Goal: Task Accomplishment & Management: Manage account settings

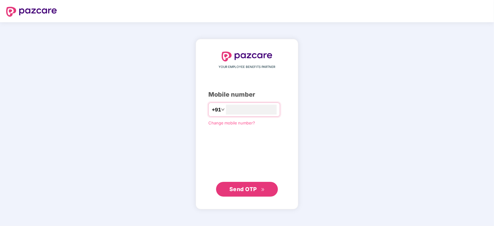
type input "**********"
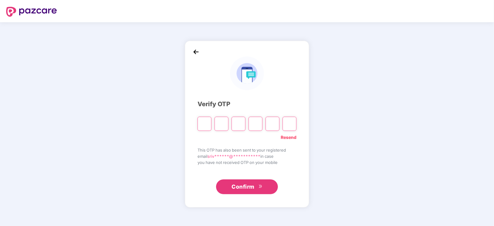
paste input "*"
type input "*"
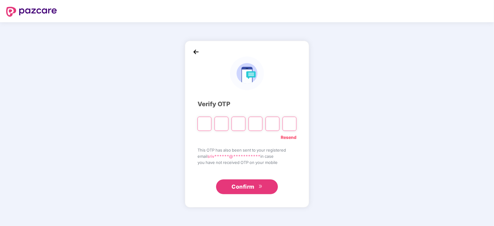
type input "*"
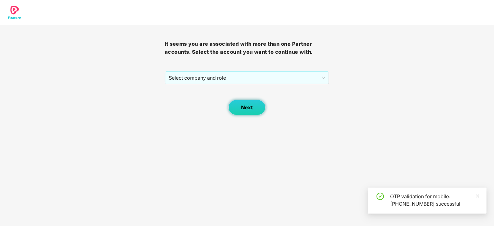
click at [242, 109] on span "Next" at bounding box center [247, 108] width 12 height 6
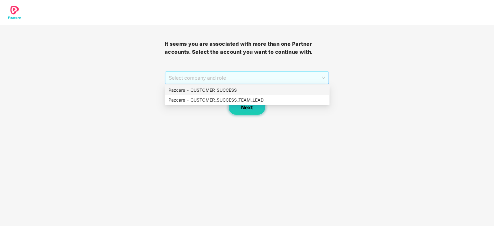
click at [258, 82] on span "Select company and role" at bounding box center [247, 78] width 157 height 12
click at [233, 88] on div "Pazcare - CUSTOMER_SUCCESS" at bounding box center [246, 90] width 157 height 7
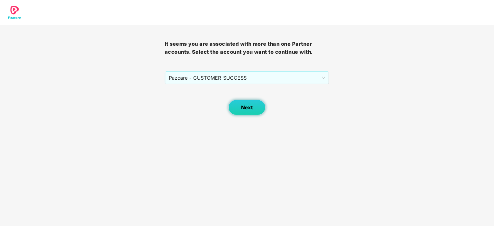
click at [249, 108] on span "Next" at bounding box center [247, 108] width 12 height 6
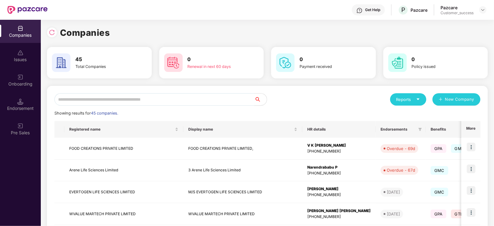
click at [139, 103] on input "text" at bounding box center [154, 99] width 200 height 12
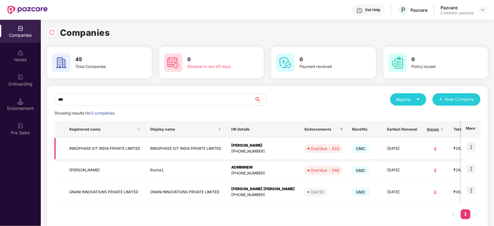
type input "***"
click at [468, 149] on img at bounding box center [471, 147] width 9 height 9
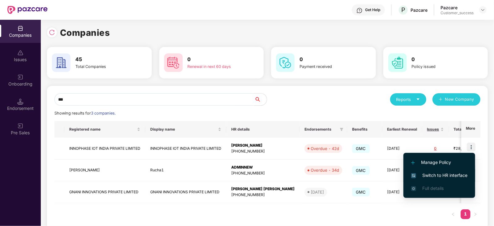
click at [445, 172] on span "Switch to HR interface" at bounding box center [439, 175] width 56 height 7
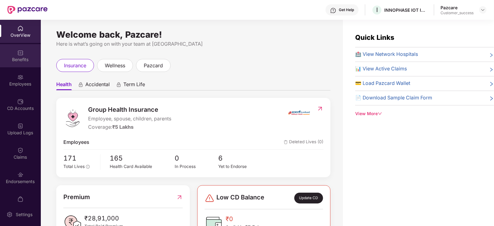
click at [0, 50] on div "Benefits" at bounding box center [20, 55] width 41 height 23
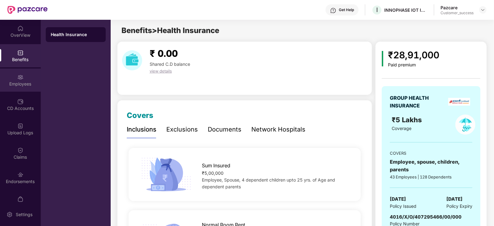
click at [0, 85] on div "Employees" at bounding box center [20, 84] width 41 height 6
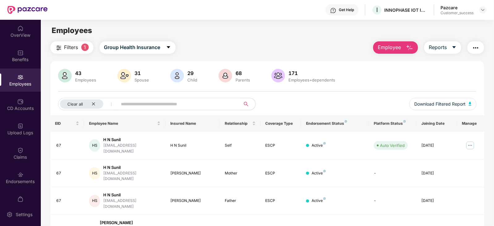
click at [389, 50] on span "Employee" at bounding box center [389, 48] width 23 height 8
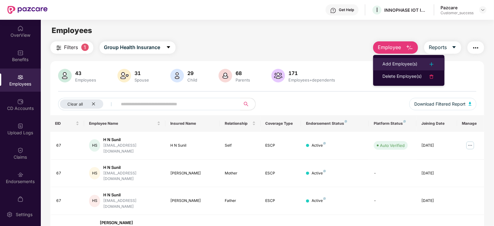
click at [390, 62] on div "Add Employee(s)" at bounding box center [399, 64] width 35 height 7
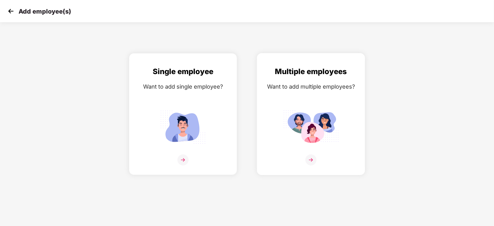
click at [315, 163] on img at bounding box center [310, 160] width 11 height 11
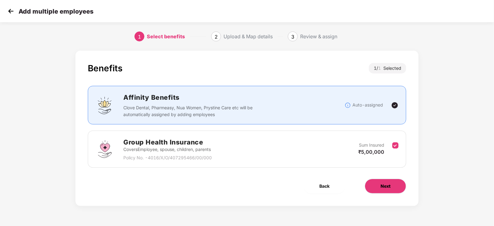
click at [395, 184] on button "Next" at bounding box center [385, 186] width 41 height 15
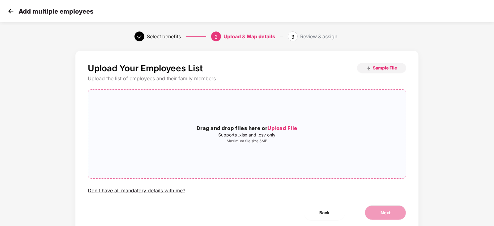
click at [286, 131] on span "Upload File" at bounding box center [282, 128] width 30 height 6
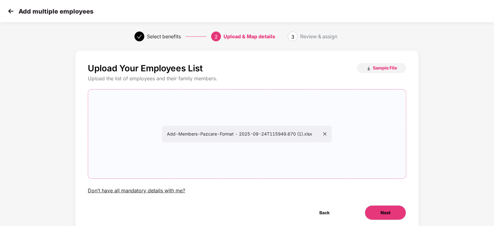
click at [384, 211] on span "Next" at bounding box center [385, 213] width 10 height 7
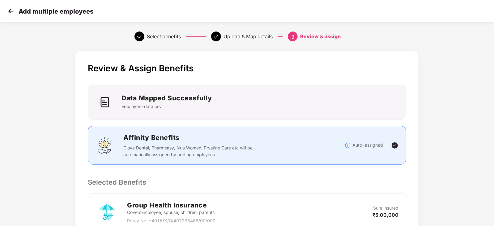
scroll to position [118, 0]
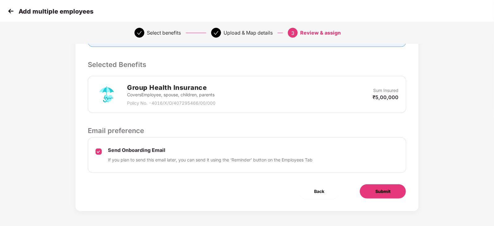
click at [395, 192] on button "Submit" at bounding box center [382, 191] width 47 height 15
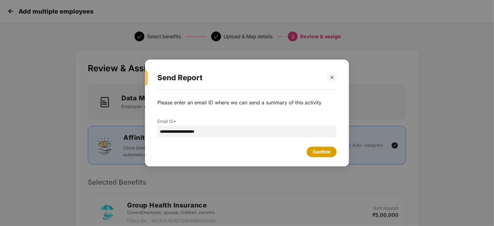
click at [317, 149] on div "Confirm" at bounding box center [322, 152] width 18 height 7
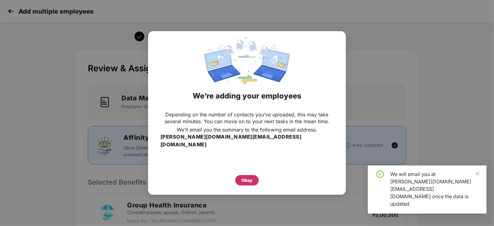
click at [247, 177] on div "Okay" at bounding box center [246, 180] width 11 height 7
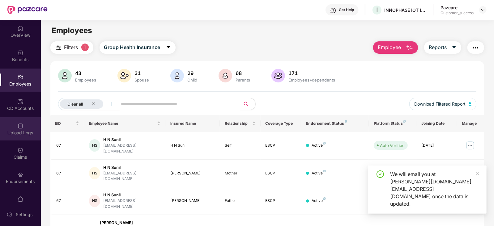
click at [0, 132] on div "Upload Logs" at bounding box center [20, 133] width 41 height 6
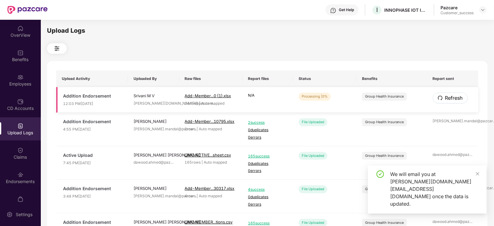
click at [456, 98] on span "Refresh" at bounding box center [454, 98] width 18 height 8
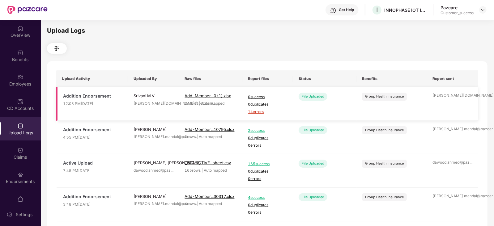
click at [257, 111] on span "14 errors" at bounding box center [268, 112] width 40 height 6
click at [2, 78] on div "Employees" at bounding box center [20, 80] width 41 height 23
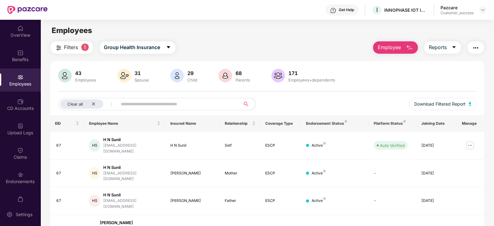
click at [392, 44] on span "Employee" at bounding box center [389, 48] width 23 height 8
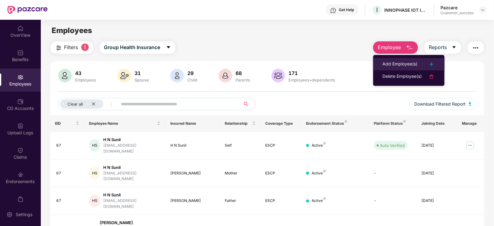
click at [390, 61] on div "Add Employee(s)" at bounding box center [399, 64] width 35 height 7
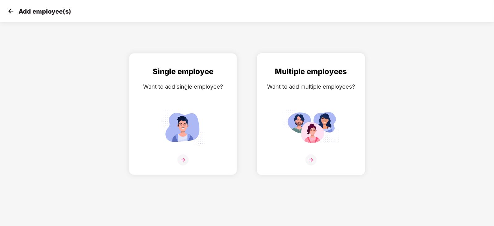
click at [309, 166] on img at bounding box center [310, 160] width 11 height 11
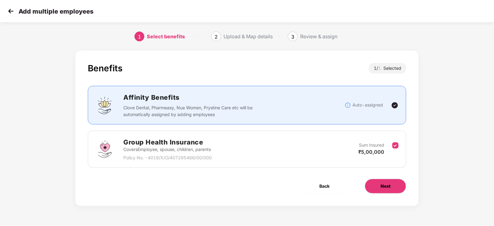
click at [400, 187] on button "Next" at bounding box center [385, 186] width 41 height 15
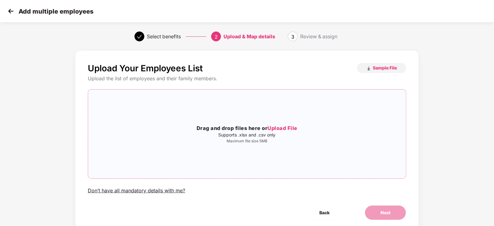
click at [295, 127] on span "Upload File" at bounding box center [282, 128] width 30 height 6
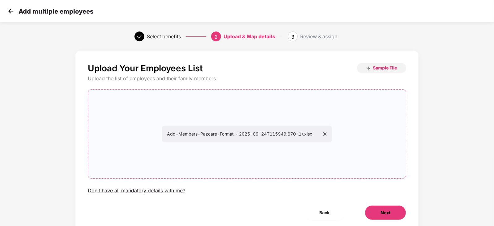
click at [394, 214] on button "Next" at bounding box center [385, 212] width 41 height 15
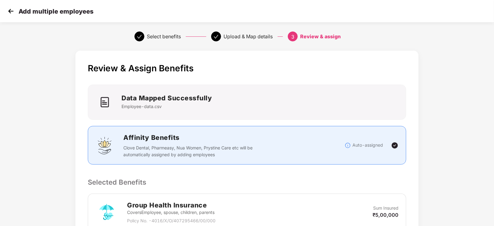
scroll to position [118, 0]
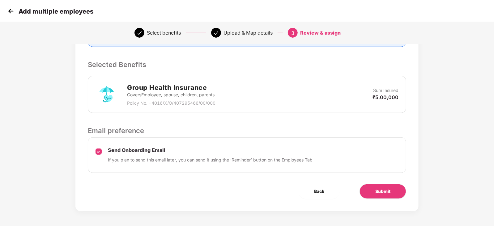
click at [405, 195] on div "Submit" at bounding box center [382, 191] width 66 height 15
click at [389, 189] on span "Submit" at bounding box center [382, 191] width 15 height 7
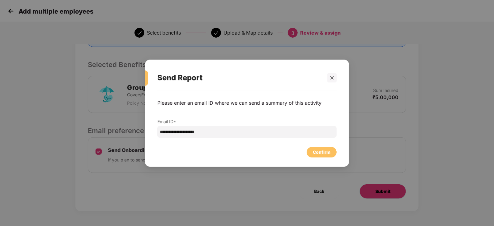
scroll to position [0, 0]
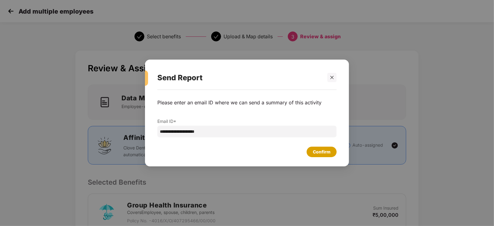
click at [329, 151] on div "Confirm" at bounding box center [322, 152] width 18 height 7
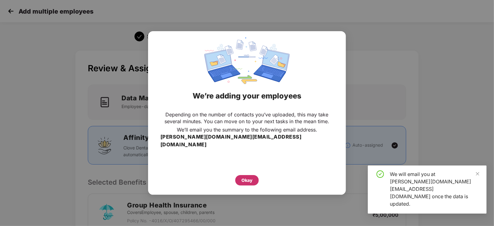
click at [243, 177] on div "Okay" at bounding box center [246, 180] width 11 height 7
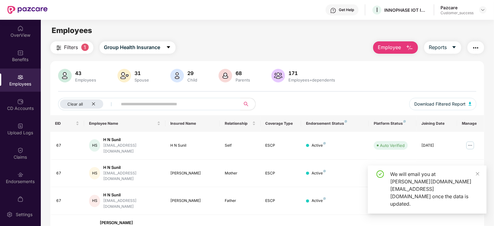
click at [0, 132] on div "Upload Logs" at bounding box center [20, 133] width 41 height 6
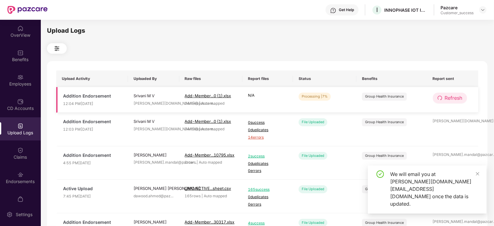
click at [455, 95] on span "Refresh" at bounding box center [454, 98] width 18 height 8
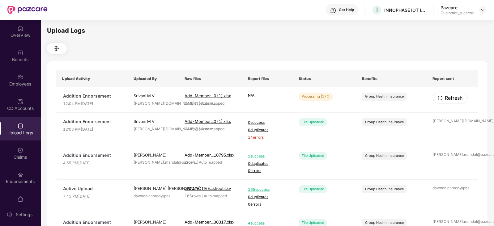
click at [455, 95] on span "Refresh" at bounding box center [454, 98] width 18 height 8
click at [449, 96] on span "Refresh" at bounding box center [454, 98] width 18 height 8
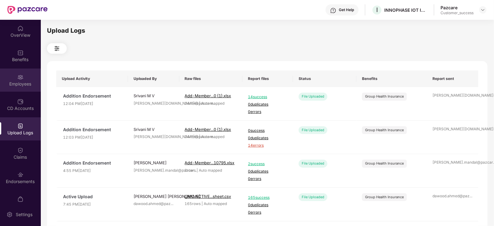
click at [0, 80] on div "Employees" at bounding box center [20, 80] width 41 height 23
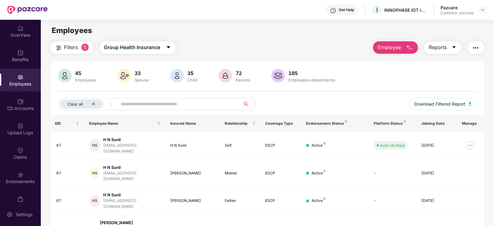
click at [474, 45] on img "button" at bounding box center [475, 47] width 7 height 7
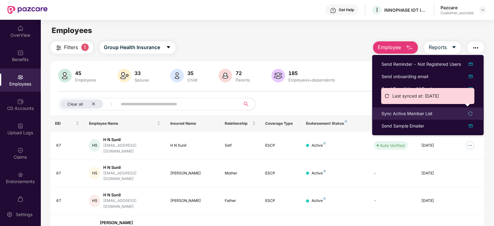
click at [414, 112] on div "Sync Active Member List" at bounding box center [406, 113] width 51 height 7
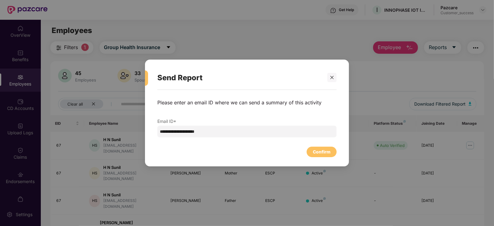
click at [318, 157] on div "**********" at bounding box center [247, 125] width 204 height 70
click at [318, 156] on div "Confirm" at bounding box center [322, 152] width 30 height 11
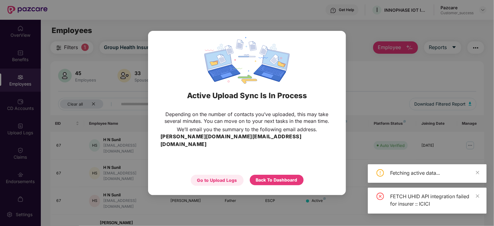
click at [215, 177] on div "Go to Upload Logs" at bounding box center [217, 180] width 40 height 7
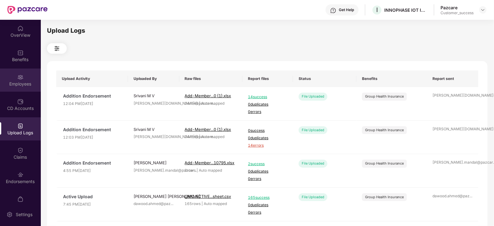
click at [23, 73] on div "Employees" at bounding box center [20, 80] width 41 height 23
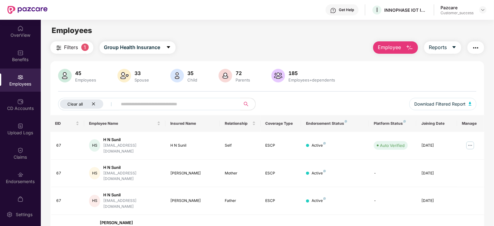
click at [94, 104] on icon "close" at bounding box center [93, 104] width 4 height 4
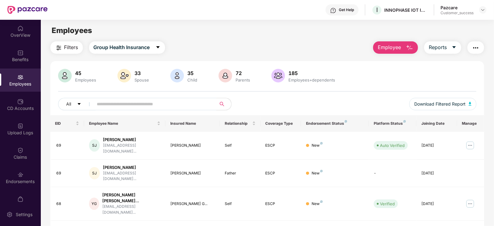
click at [134, 100] on input "text" at bounding box center [152, 104] width 111 height 9
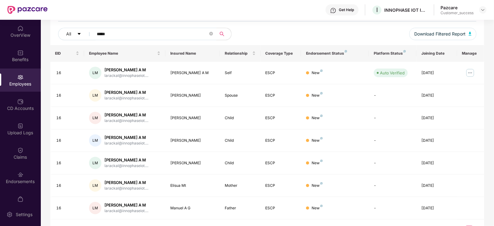
scroll to position [77, 0]
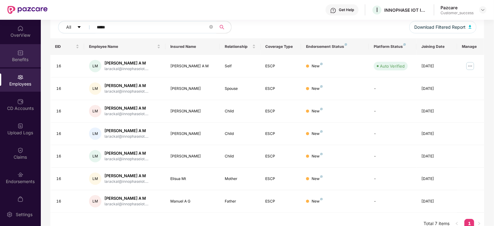
type input "*****"
click at [24, 59] on div "Benefits" at bounding box center [20, 60] width 41 height 6
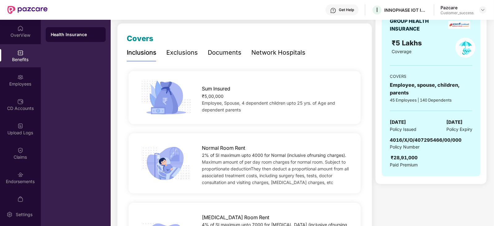
click at [24, 59] on div "Benefits" at bounding box center [20, 60] width 41 height 6
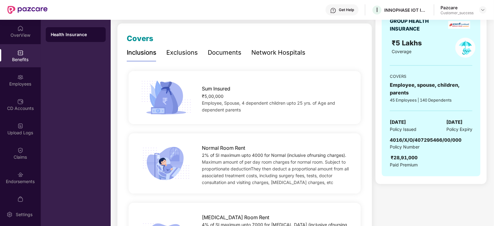
click at [24, 59] on div "Benefits" at bounding box center [20, 60] width 41 height 6
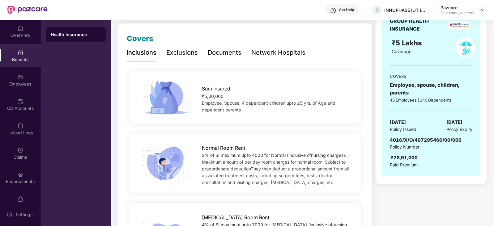
click at [24, 59] on div "Benefits" at bounding box center [20, 60] width 41 height 6
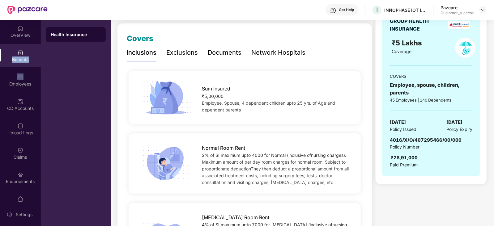
click at [24, 59] on div "Benefits" at bounding box center [20, 60] width 41 height 6
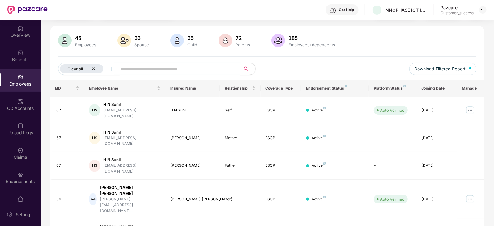
scroll to position [77, 0]
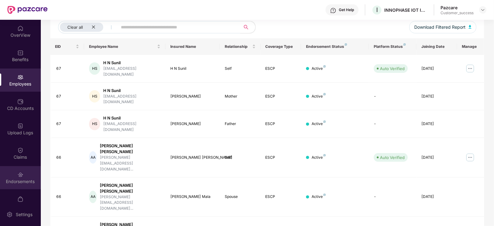
click at [8, 180] on div "Endorsements" at bounding box center [20, 182] width 41 height 6
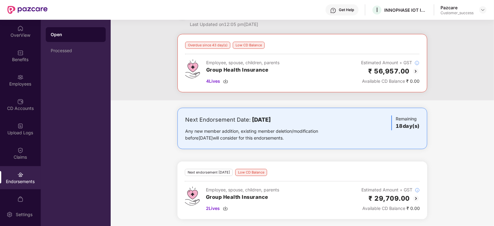
scroll to position [0, 0]
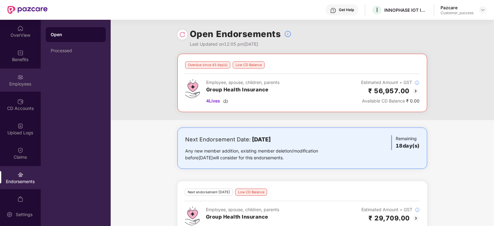
click at [20, 74] on img at bounding box center [20, 77] width 6 height 6
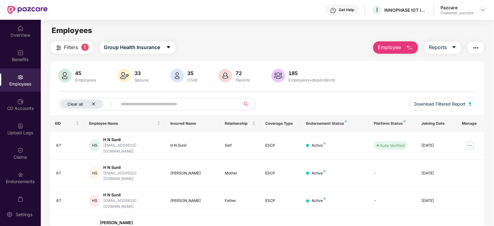
click at [95, 103] on icon "close" at bounding box center [93, 104] width 4 height 4
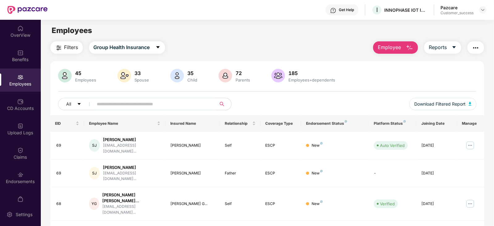
click at [95, 103] on span at bounding box center [153, 104] width 127 height 12
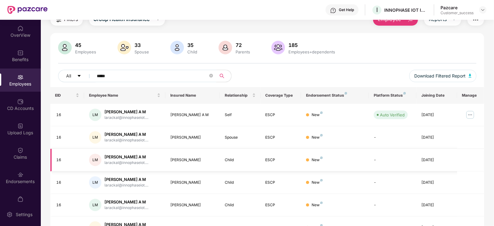
scroll to position [25, 0]
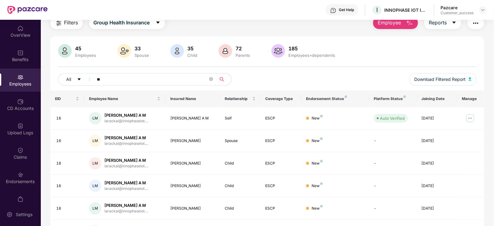
type input "*"
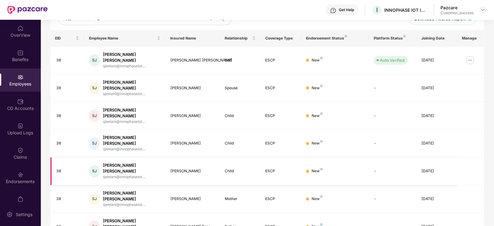
scroll to position [0, 0]
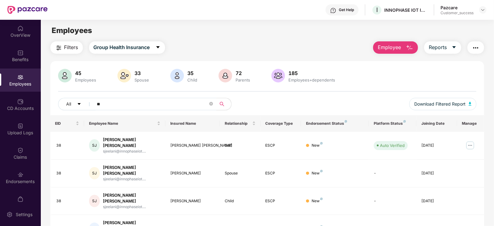
type input "**"
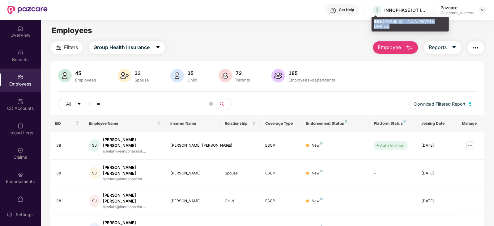
drag, startPoint x: 392, startPoint y: 27, endPoint x: 372, endPoint y: 20, distance: 20.3
click at [372, 20] on div "INNOPHASE IOT INDIA PRIVATE LIMITED" at bounding box center [409, 24] width 77 height 15
copy div "INNOPHASE IOT INDIA PRIVATE LIMITED"
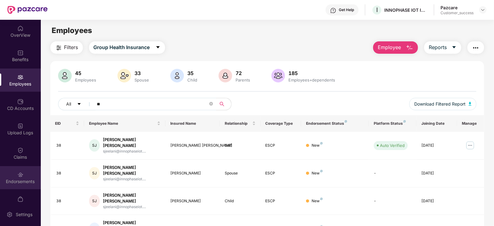
click at [0, 186] on div "Endorsements" at bounding box center [20, 177] width 41 height 23
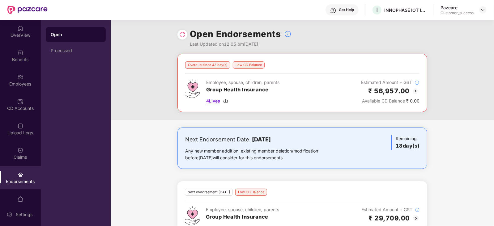
scroll to position [20, 0]
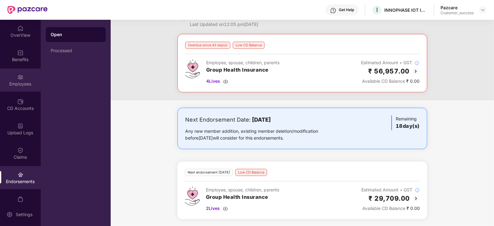
click at [7, 79] on div "Employees" at bounding box center [20, 80] width 41 height 23
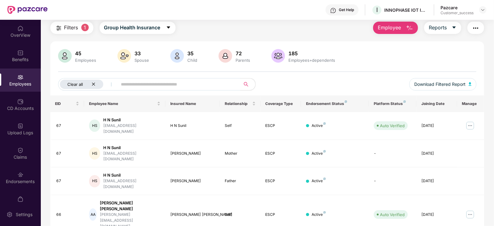
click at [95, 84] on icon "close" at bounding box center [93, 84] width 4 height 4
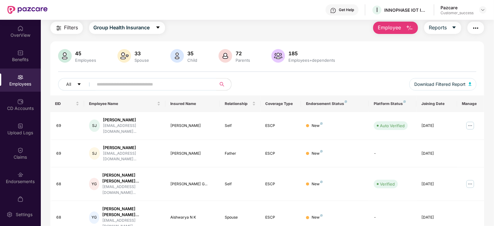
click at [95, 84] on span at bounding box center [153, 84] width 127 height 12
type input "*"
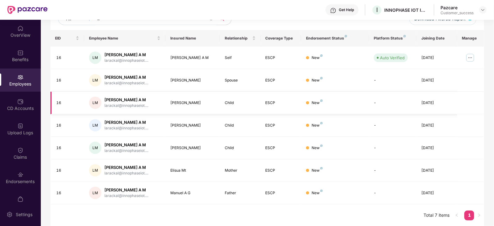
scroll to position [0, 0]
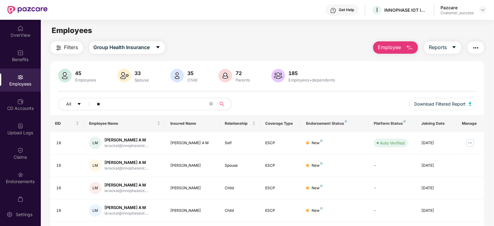
type input "*"
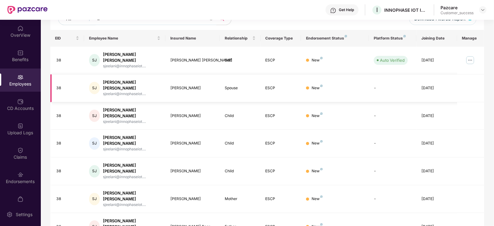
scroll to position [53, 0]
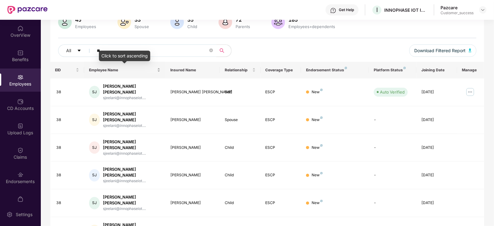
type input "*"
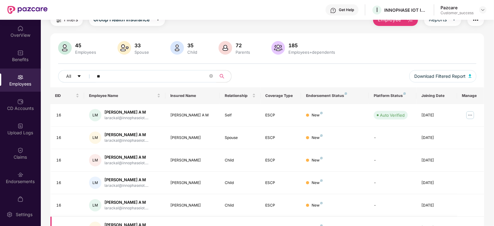
scroll to position [28, 0]
click at [132, 75] on input "**" at bounding box center [152, 76] width 111 height 9
type input "*"
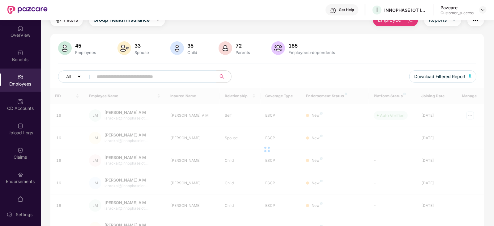
type input "*"
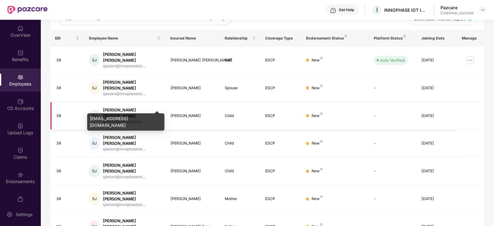
scroll to position [0, 0]
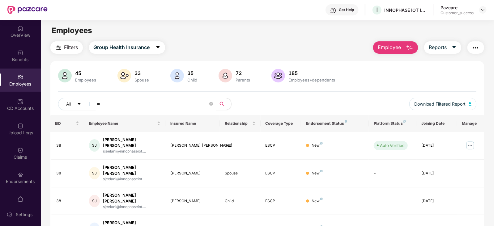
type input "**"
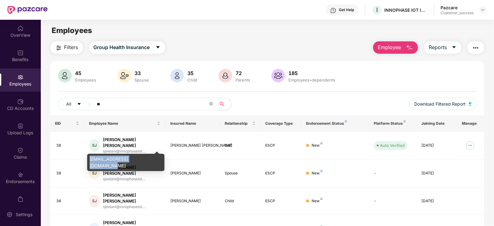
drag, startPoint x: 90, startPoint y: 160, endPoint x: 144, endPoint y: 158, distance: 53.8
click at [144, 158] on div "sjeelani@innophaseiot.com" at bounding box center [125, 162] width 77 height 17
copy div "sjeelani@innophaseiot.com"
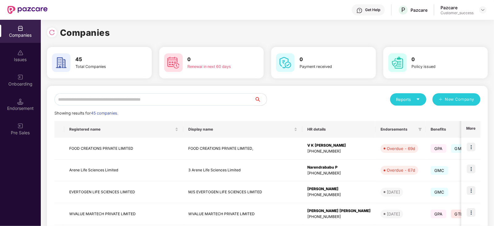
click at [86, 102] on input "text" at bounding box center [154, 99] width 200 height 12
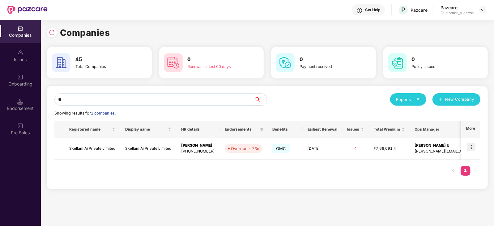
type input "*"
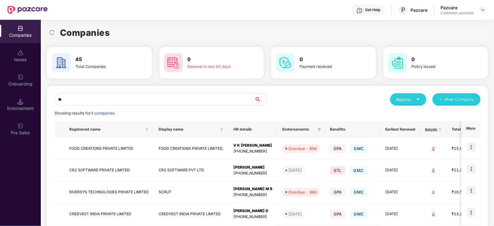
type input "*"
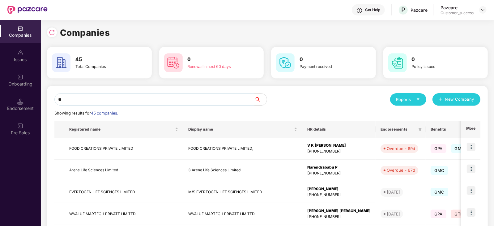
type input "*"
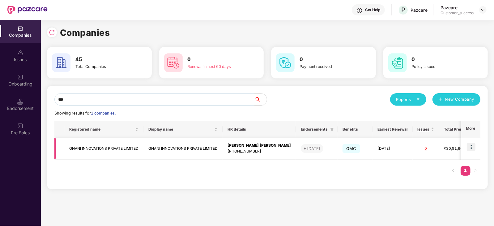
type input "***"
click at [470, 146] on img at bounding box center [471, 147] width 9 height 9
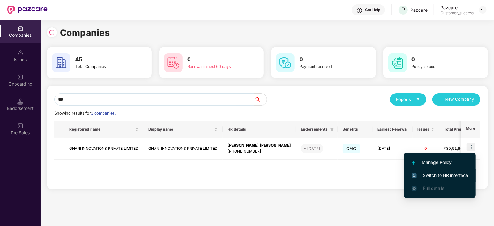
click at [441, 176] on span "Switch to HR interface" at bounding box center [440, 175] width 56 height 7
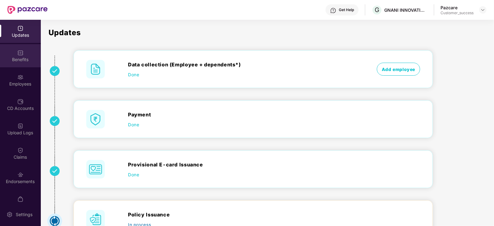
click at [19, 54] on img at bounding box center [20, 53] width 6 height 6
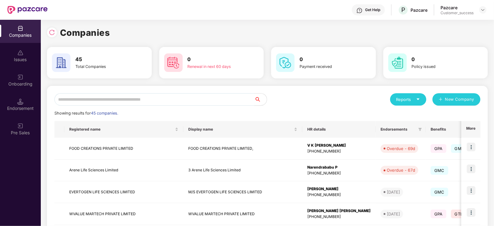
click at [101, 100] on input "text" at bounding box center [154, 99] width 200 height 12
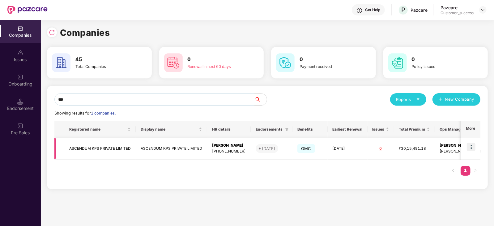
type input "***"
click at [116, 151] on td "ASCENDUM KPS PRIVATE LIMITED" at bounding box center [99, 149] width 71 height 22
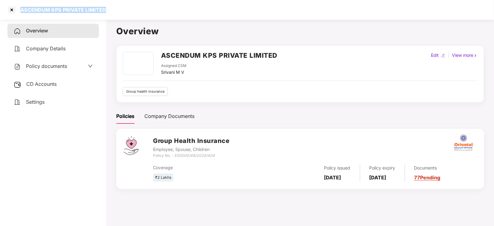
drag, startPoint x: 111, startPoint y: 8, endPoint x: 20, endPoint y: 10, distance: 91.2
click at [20, 10] on div "ASCENDUM KPS PRIVATE LIMITED" at bounding box center [247, 10] width 494 height 20
copy div "ASCENDUM KPS PRIVATE LIMITED"
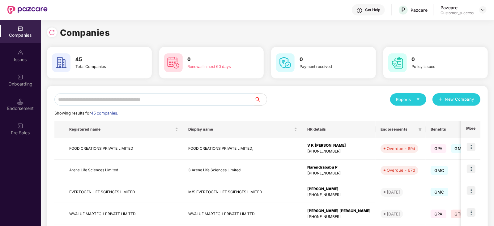
click at [88, 101] on input "text" at bounding box center [154, 99] width 200 height 12
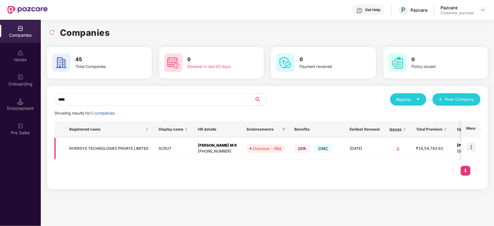
type input "****"
click at [471, 146] on img at bounding box center [471, 147] width 9 height 9
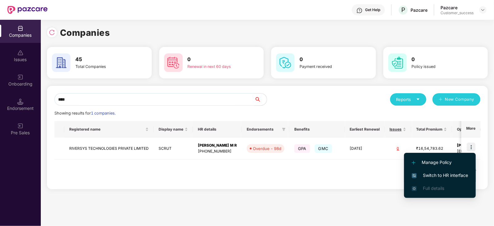
click at [453, 172] on span "Switch to HR interface" at bounding box center [440, 175] width 56 height 7
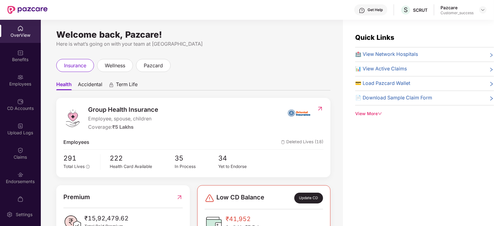
click at [29, 58] on div "Benefits" at bounding box center [20, 60] width 41 height 6
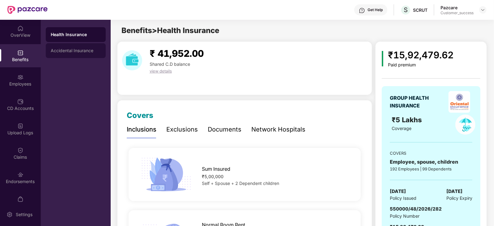
click at [73, 54] on div "Accidental Insurance" at bounding box center [76, 50] width 60 height 15
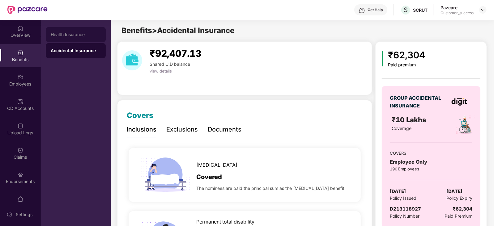
click at [78, 32] on div "Health Insurance" at bounding box center [76, 34] width 60 height 15
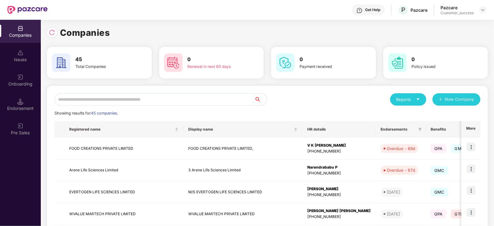
click at [125, 100] on input "text" at bounding box center [154, 99] width 200 height 12
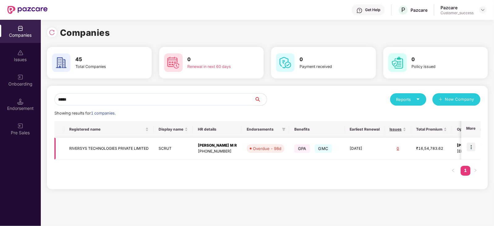
type input "*****"
click at [150, 147] on td "RIVERSYS TECHNOLOGIES PRIVATE LIMITED" at bounding box center [108, 149] width 89 height 22
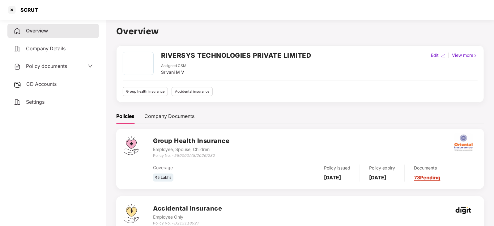
click at [53, 51] on span "Company Details" at bounding box center [46, 48] width 40 height 6
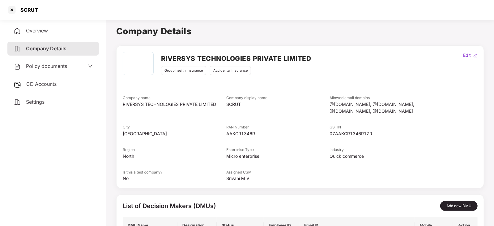
click at [89, 64] on icon "down" at bounding box center [90, 66] width 5 height 5
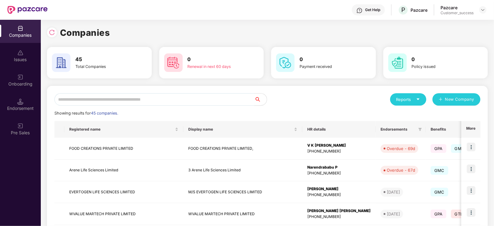
click at [80, 96] on input "text" at bounding box center [154, 99] width 200 height 12
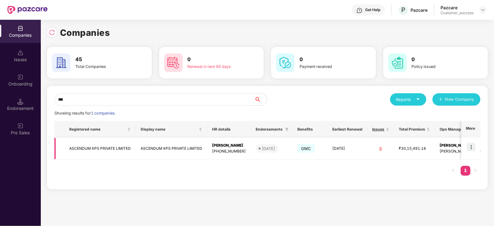
type input "***"
click at [471, 148] on img at bounding box center [471, 147] width 9 height 9
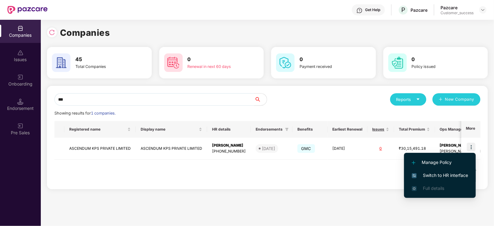
click at [448, 173] on span "Switch to HR interface" at bounding box center [440, 175] width 56 height 7
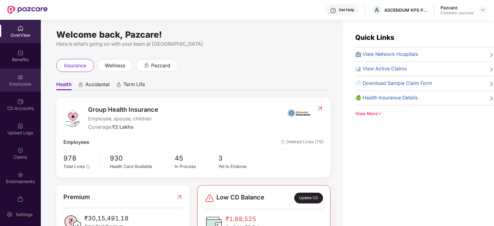
click at [28, 83] on div "Employees" at bounding box center [20, 84] width 41 height 6
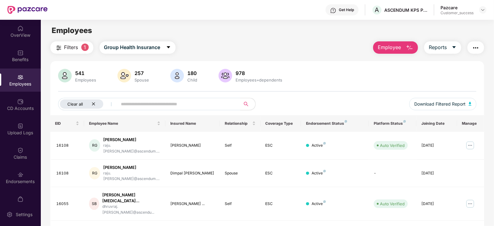
click at [97, 104] on div "Clear all" at bounding box center [81, 104] width 43 height 9
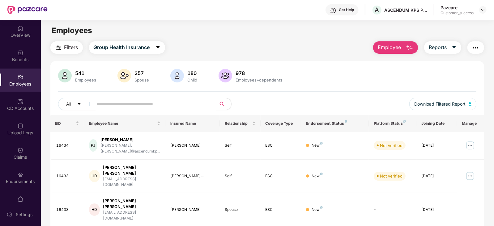
click at [125, 107] on input "text" at bounding box center [152, 104] width 111 height 9
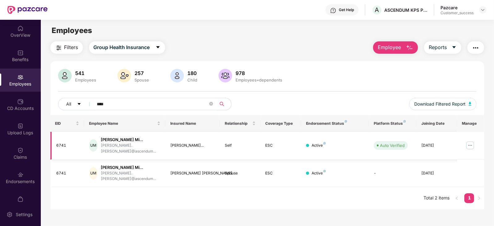
type input "****"
click at [98, 144] on div "UM" at bounding box center [93, 145] width 9 height 12
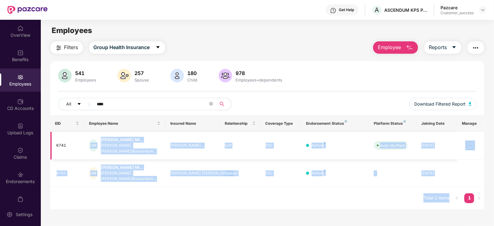
drag, startPoint x: 155, startPoint y: 158, endPoint x: 90, endPoint y: 151, distance: 65.0
click at [90, 151] on body "Get Help A ASCENDUM KPS PRIVATE LIMITED Pazcare Customer_success OverView Benef…" at bounding box center [247, 113] width 494 height 226
click at [90, 151] on td "UM Urvish Hashmukhbhai Mi... urvish.mistry@ascendum..." at bounding box center [124, 146] width 81 height 28
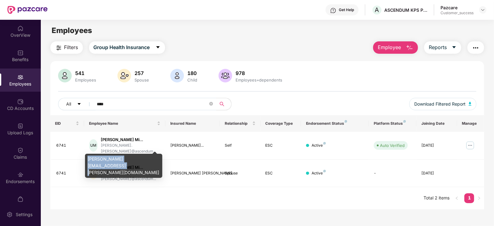
drag, startPoint x: 87, startPoint y: 160, endPoint x: 156, endPoint y: 160, distance: 68.6
click at [156, 160] on div "urvish.mistry@ascendumkps.net" at bounding box center [123, 166] width 77 height 24
copy div "urvish.mistry@ascendumkps.net"
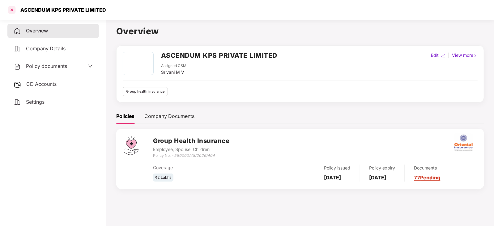
click at [14, 10] on div at bounding box center [12, 10] width 10 height 10
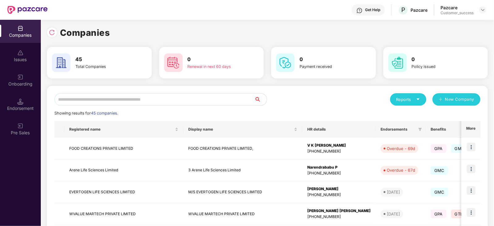
click at [143, 96] on input "text" at bounding box center [154, 99] width 200 height 12
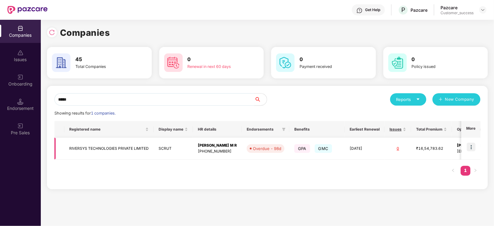
type input "*****"
click at [473, 146] on img at bounding box center [471, 147] width 9 height 9
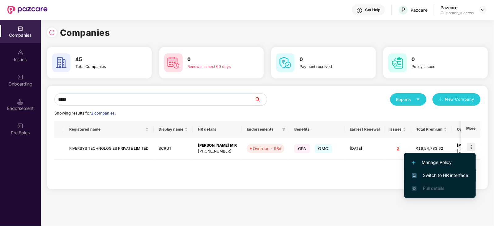
click at [461, 174] on span "Switch to HR interface" at bounding box center [440, 175] width 56 height 7
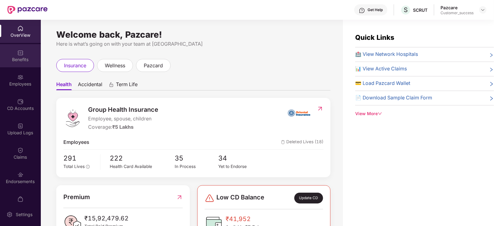
click at [20, 56] on img at bounding box center [20, 53] width 6 height 6
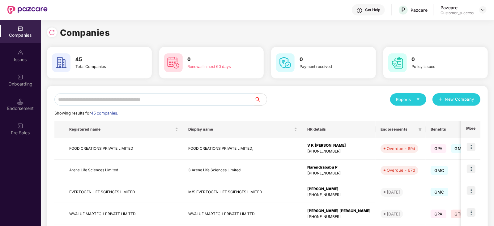
click at [98, 101] on input "text" at bounding box center [154, 99] width 200 height 12
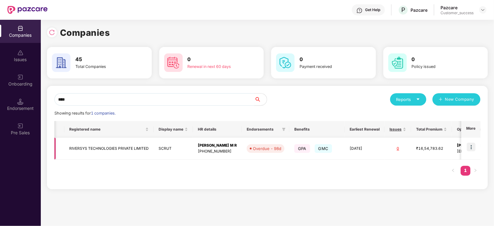
scroll to position [0, 40]
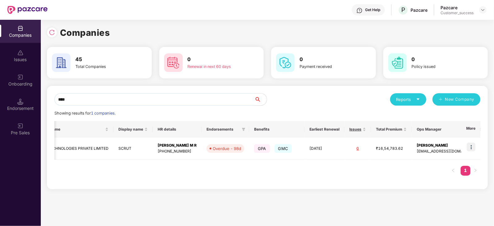
type input "****"
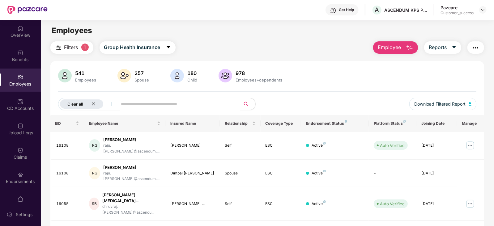
click at [96, 103] on div "Clear all" at bounding box center [81, 104] width 43 height 9
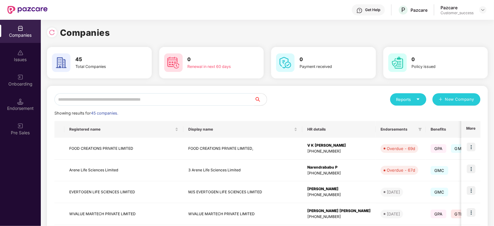
click at [116, 99] on input "text" at bounding box center [154, 99] width 200 height 12
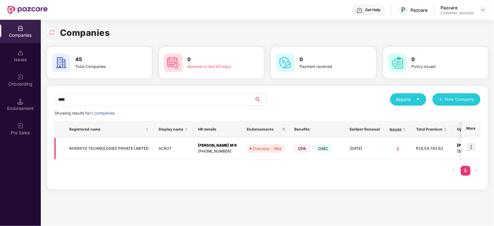
type input "****"
click at [472, 144] on img at bounding box center [471, 147] width 9 height 9
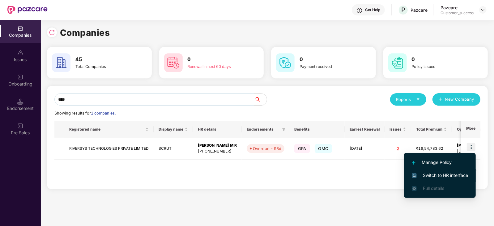
click at [450, 176] on span "Switch to HR interface" at bounding box center [440, 175] width 56 height 7
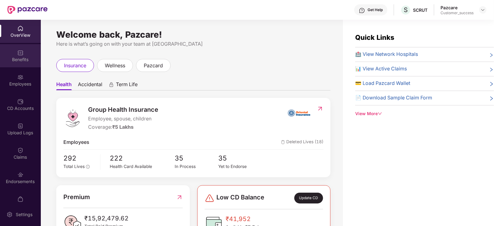
click at [18, 54] on img at bounding box center [20, 53] width 6 height 6
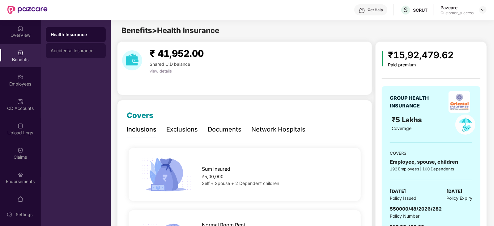
click at [83, 48] on div "Accidental Insurance" at bounding box center [76, 50] width 50 height 5
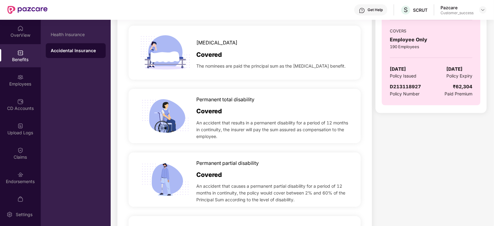
scroll to position [123, 0]
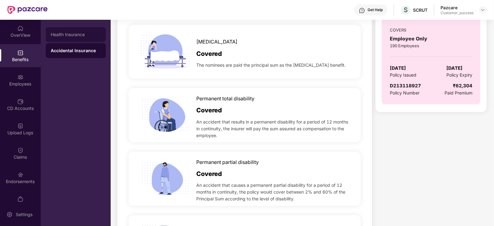
click at [78, 36] on div "Health Insurance" at bounding box center [76, 34] width 50 height 5
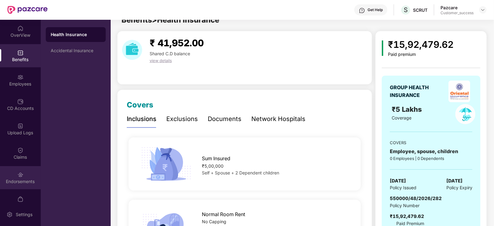
scroll to position [123, 0]
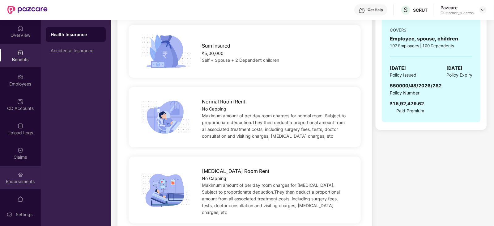
click at [17, 177] on img at bounding box center [20, 175] width 6 height 6
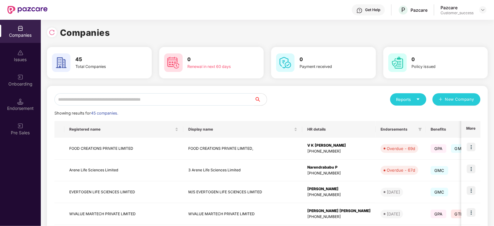
click at [105, 104] on input "text" at bounding box center [154, 99] width 200 height 12
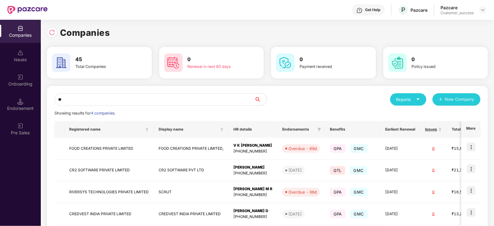
type input "***"
